Goal: Transaction & Acquisition: Purchase product/service

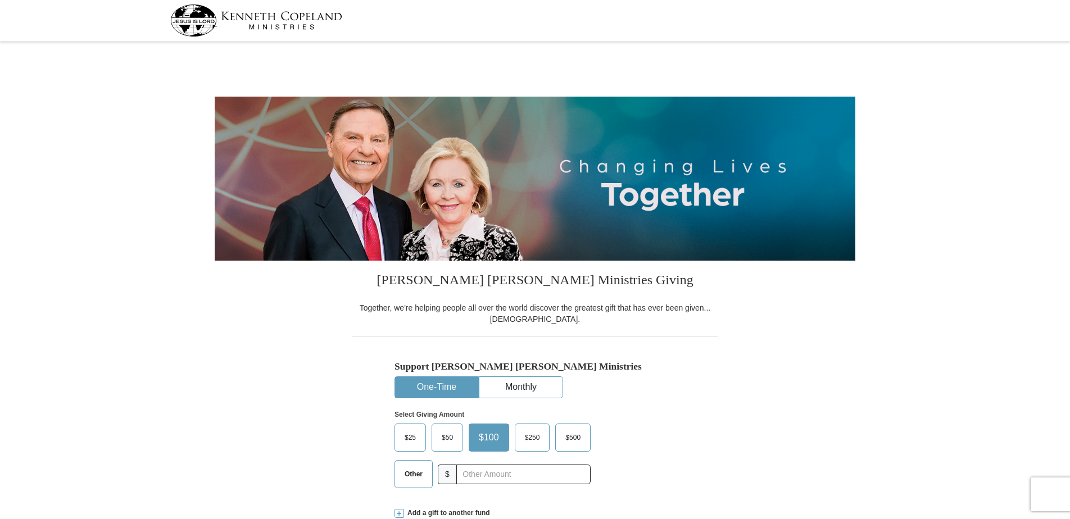
select select "GA"
click at [446, 437] on span "$50" at bounding box center [447, 437] width 22 height 17
click at [0, 0] on input "$50" at bounding box center [0, 0] width 0 height 0
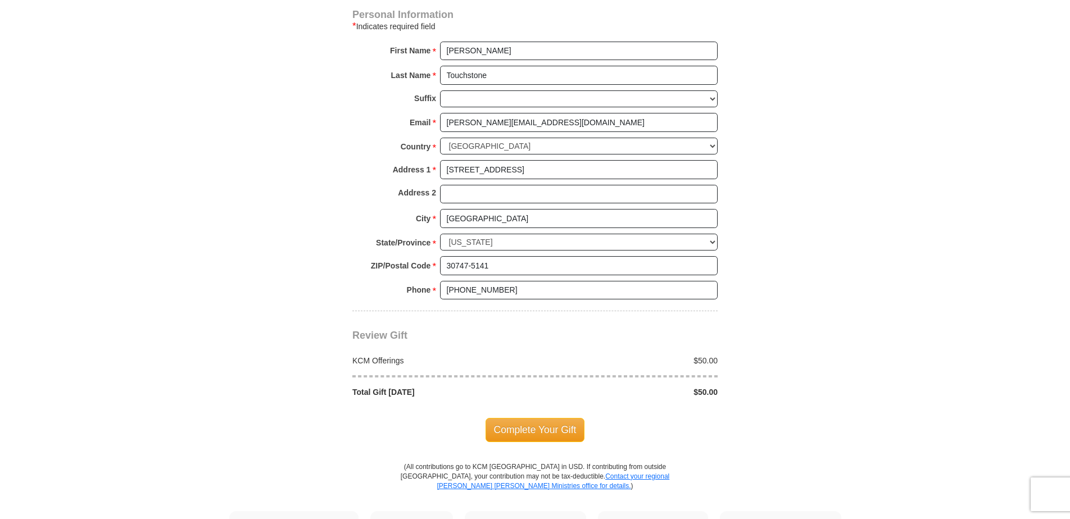
scroll to position [749, 0]
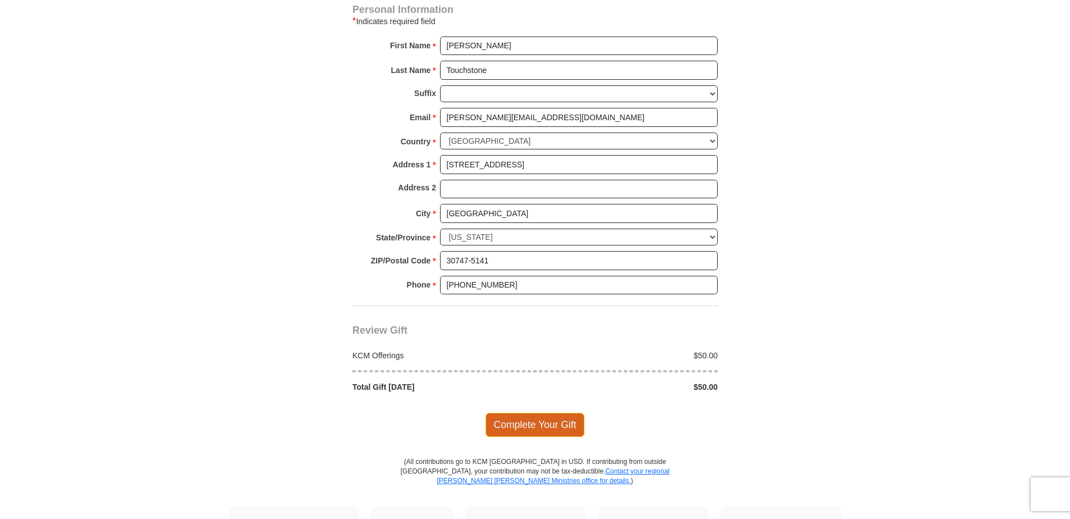
click at [533, 427] on span "Complete Your Gift" at bounding box center [535, 425] width 99 height 24
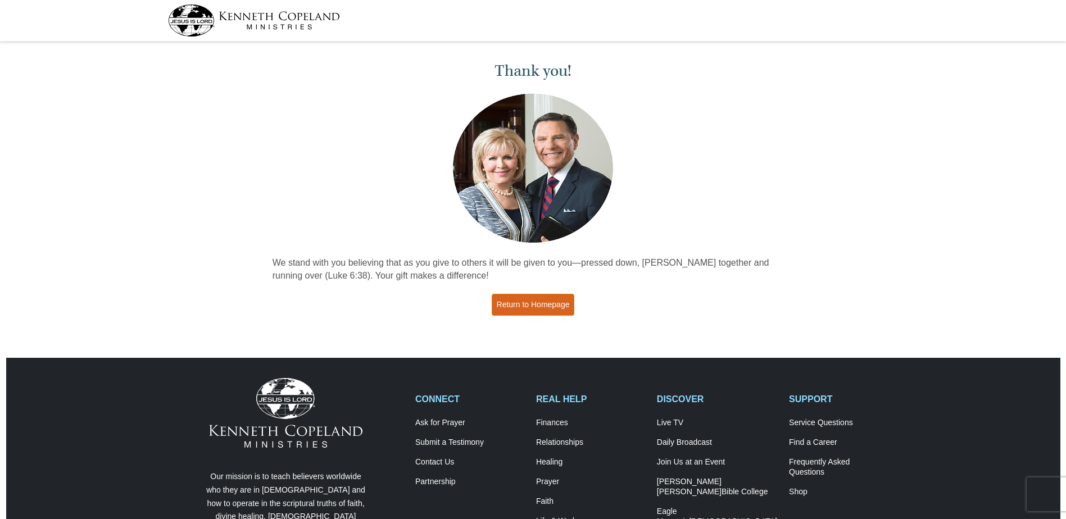
click at [537, 304] on link "Return to Homepage" at bounding box center [533, 305] width 83 height 22
